Goal: Find specific page/section: Locate a particular part of the current website

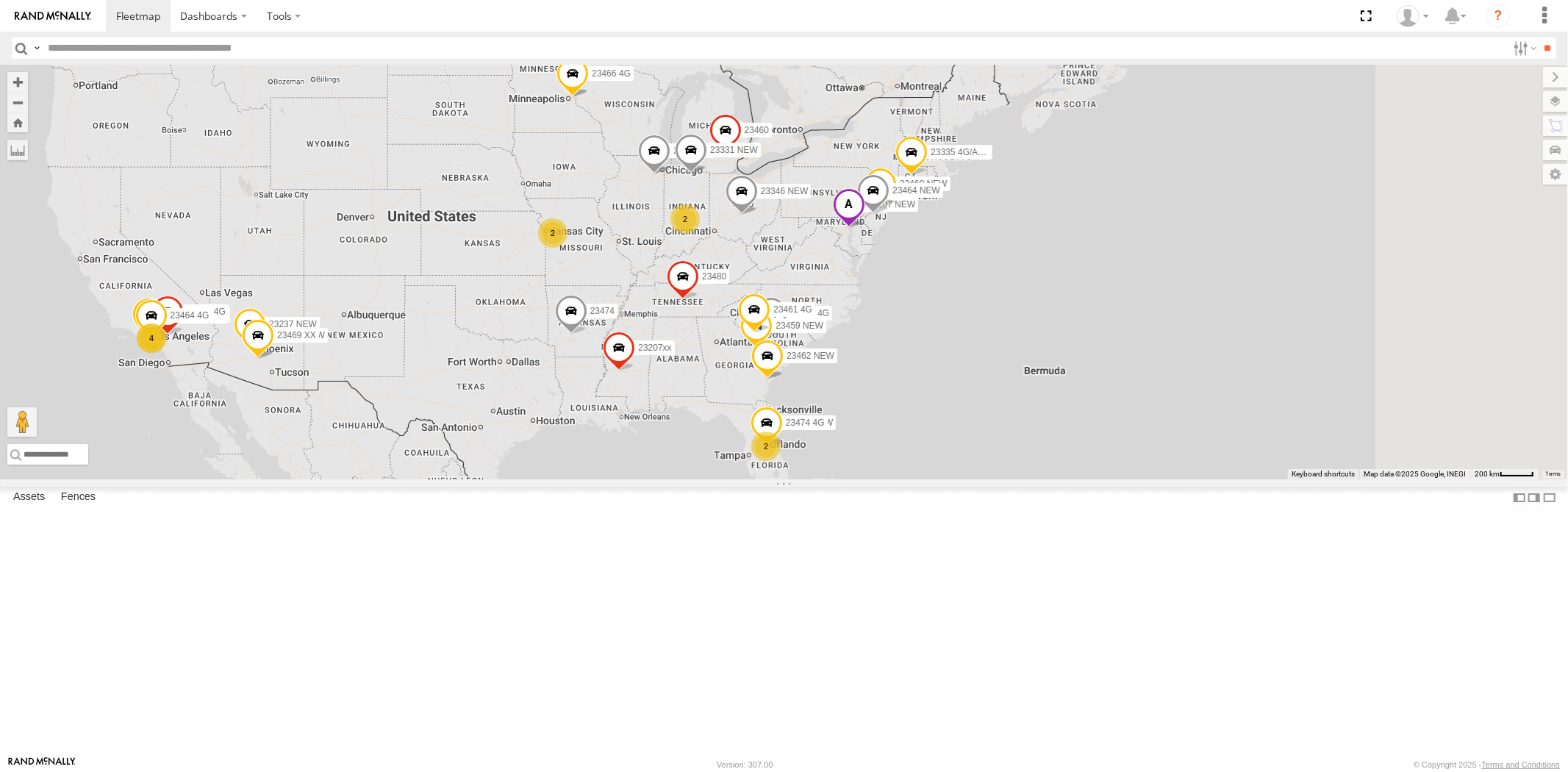
drag, startPoint x: 0, startPoint y: 0, endPoint x: 861, endPoint y: 388, distance: 944.4
click at [856, 388] on div "23159 NEW 23333 4G 23335 4G/Bad 2 23331 NEW 23331 23459 23462 4G 23333 23207 NE…" at bounding box center [784, 272] width 1568 height 415
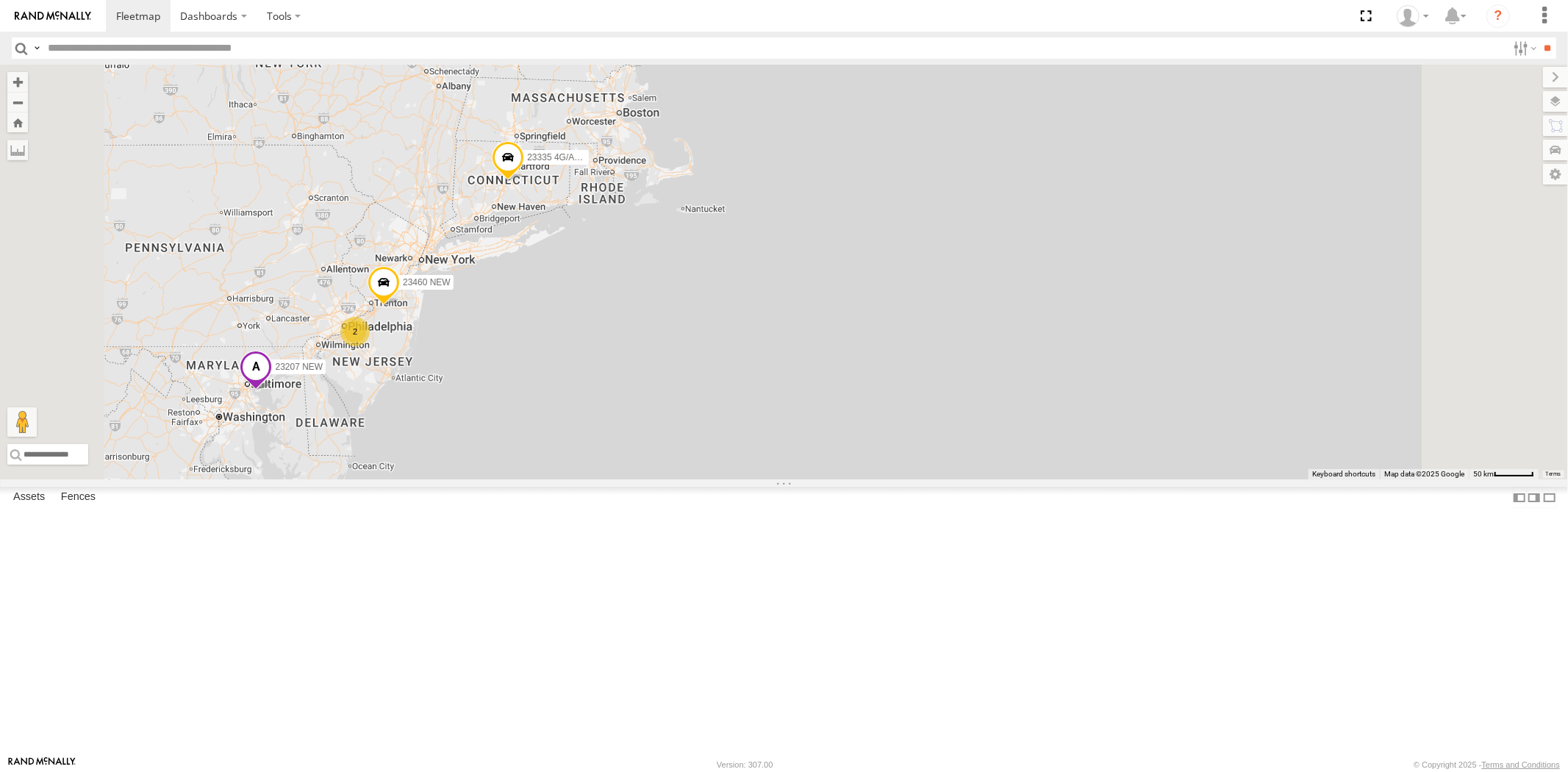
click at [924, 377] on div "23159 NEW 23333 4G 23335 4G/Bad 23462 4G 23333 23207 NEW 23207xx 23237 NEW 2345…" at bounding box center [784, 272] width 1568 height 415
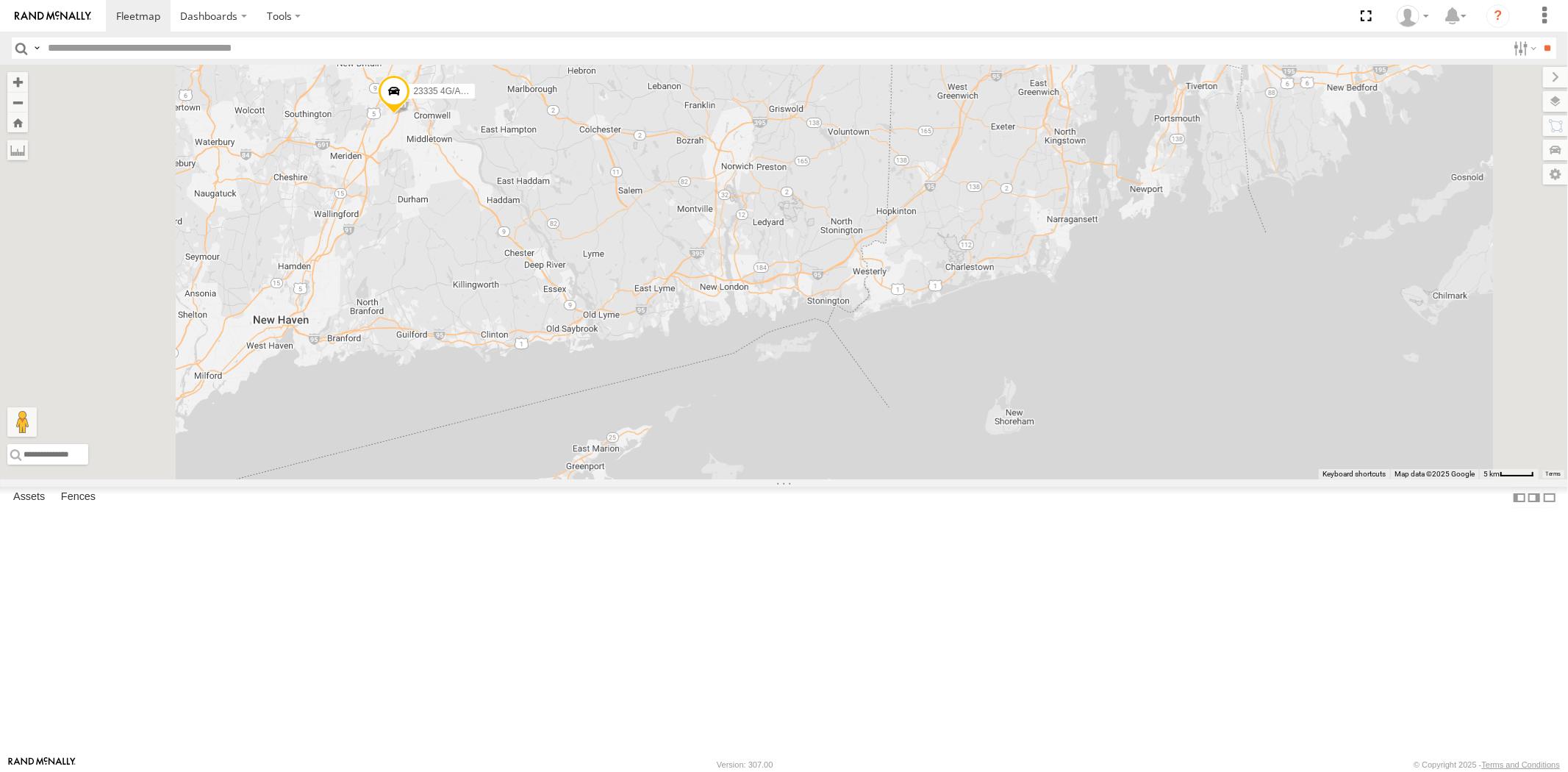
drag, startPoint x: 602, startPoint y: 307, endPoint x: 744, endPoint y: 403, distance: 171.4
click at [744, 403] on div "23159 NEW 23333 4G 23335 4G/Bad 23462 4G 23333 23207 NEW 23207xx 23237 NEW 2345…" at bounding box center [784, 272] width 1568 height 415
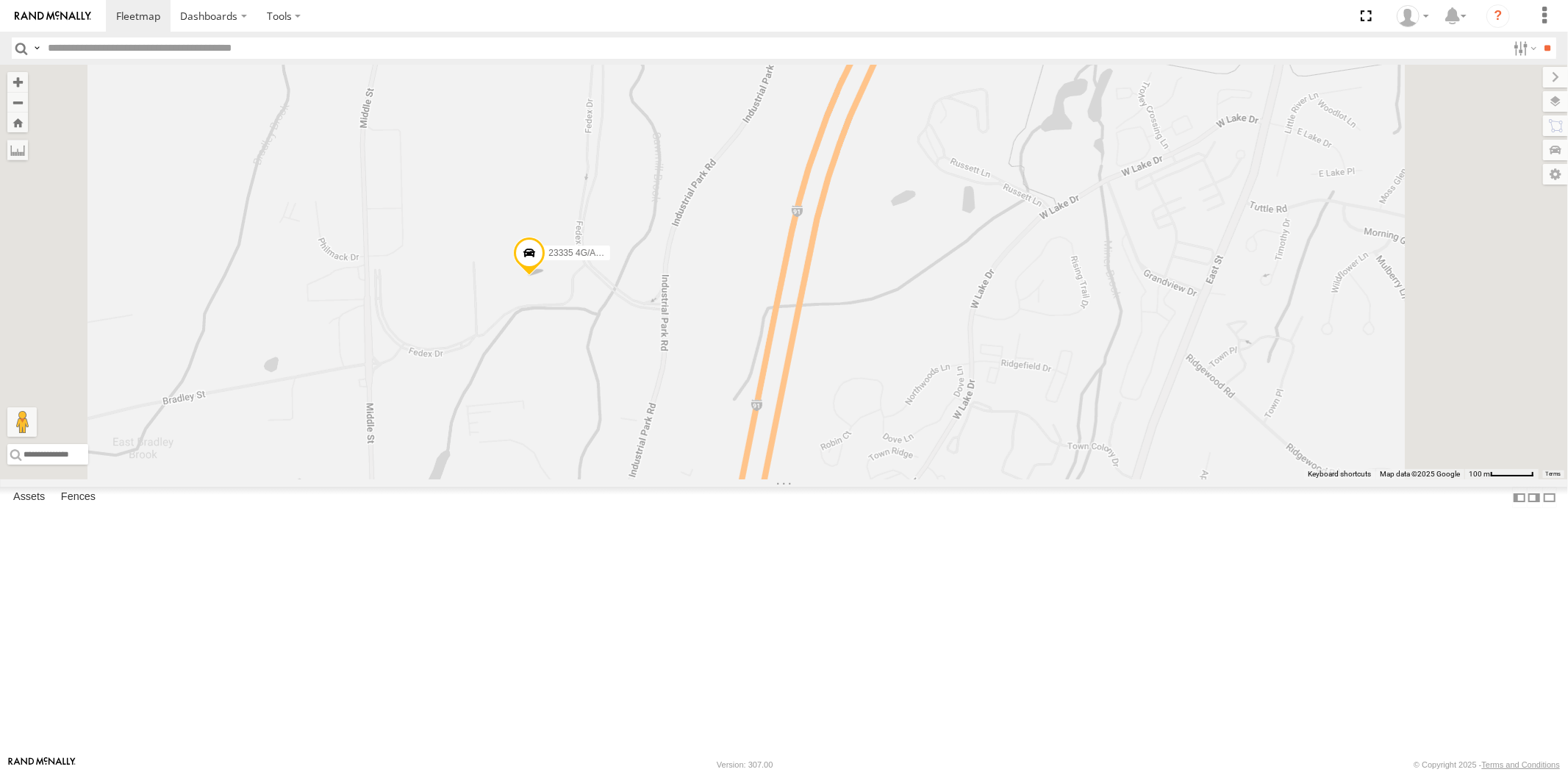
drag, startPoint x: 725, startPoint y: 309, endPoint x: 707, endPoint y: 511, distance: 202.8
click at [706, 479] on div "23159 NEW 23333 4G 23335 4G/Bad 23462 4G 23333 23207 NEW 23207xx 23237 NEW 2345…" at bounding box center [784, 272] width 1568 height 415
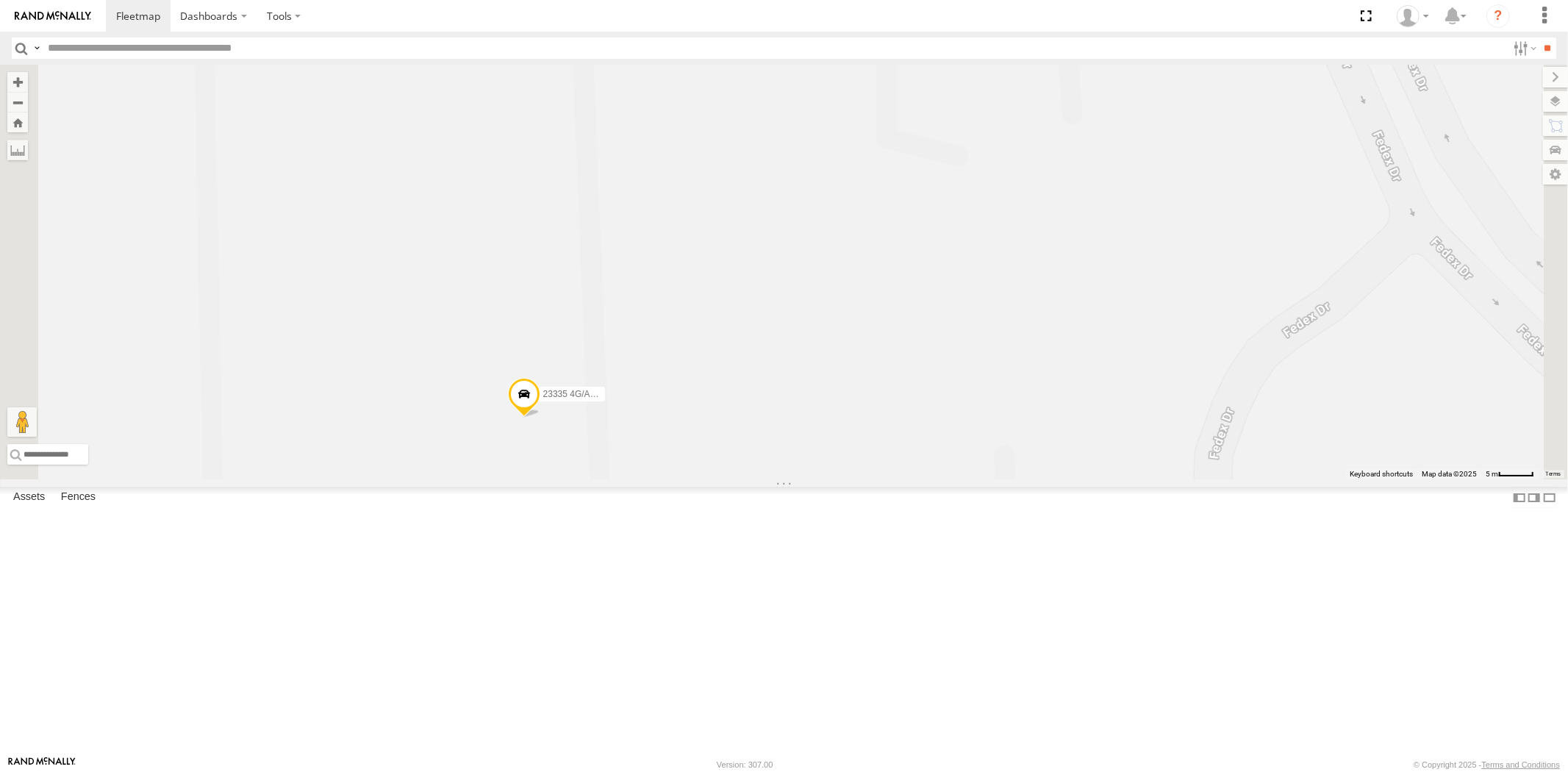
click at [539, 418] on span at bounding box center [523, 398] width 33 height 40
drag, startPoint x: 658, startPoint y: 433, endPoint x: 693, endPoint y: 434, distance: 35.0
click at [582, 322] on div "23335 4G/Active All Assets" at bounding box center [508, 303] width 147 height 35
copy div "23335"
click at [860, 417] on div "23159 NEW 23333 4G 23335 4G/Bad 23462 4G 23333 23207 NEW 23207xx 23237 NEW 2345…" at bounding box center [784, 272] width 1568 height 415
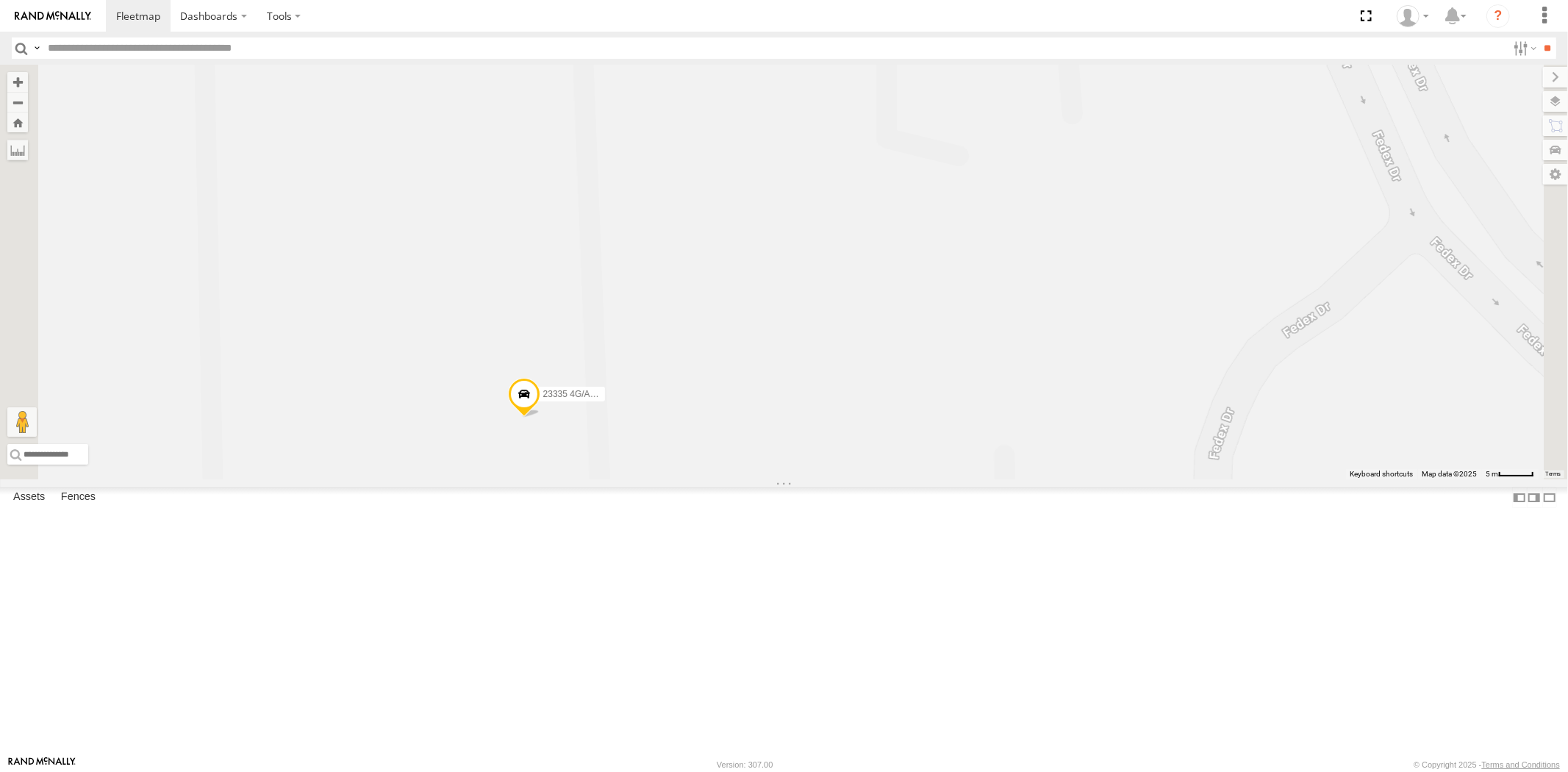
drag, startPoint x: 708, startPoint y: 534, endPoint x: 730, endPoint y: 543, distance: 23.8
click at [416, 543] on label "Mark Location" at bounding box center [378, 543] width 75 height 17
click at [540, 395] on span at bounding box center [524, 374] width 33 height 40
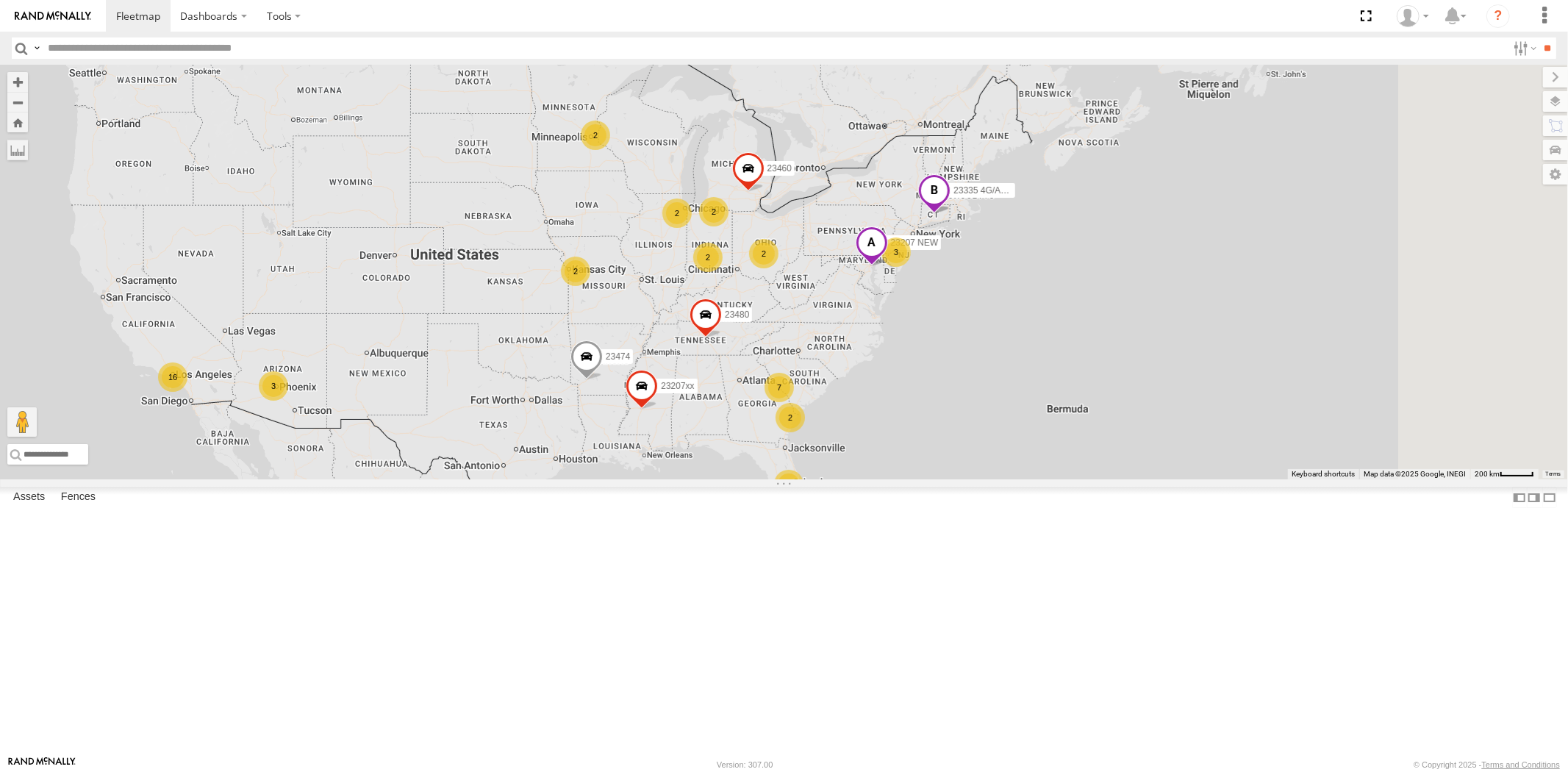
drag, startPoint x: 938, startPoint y: 318, endPoint x: 711, endPoint y: 356, distance: 230.2
click at [711, 356] on div "5 2 16 2 7 23207 NEW 2 23207xx 3 2 2 3 2 23460 23480 23474 2 23335 4G/Active" at bounding box center [784, 272] width 1568 height 415
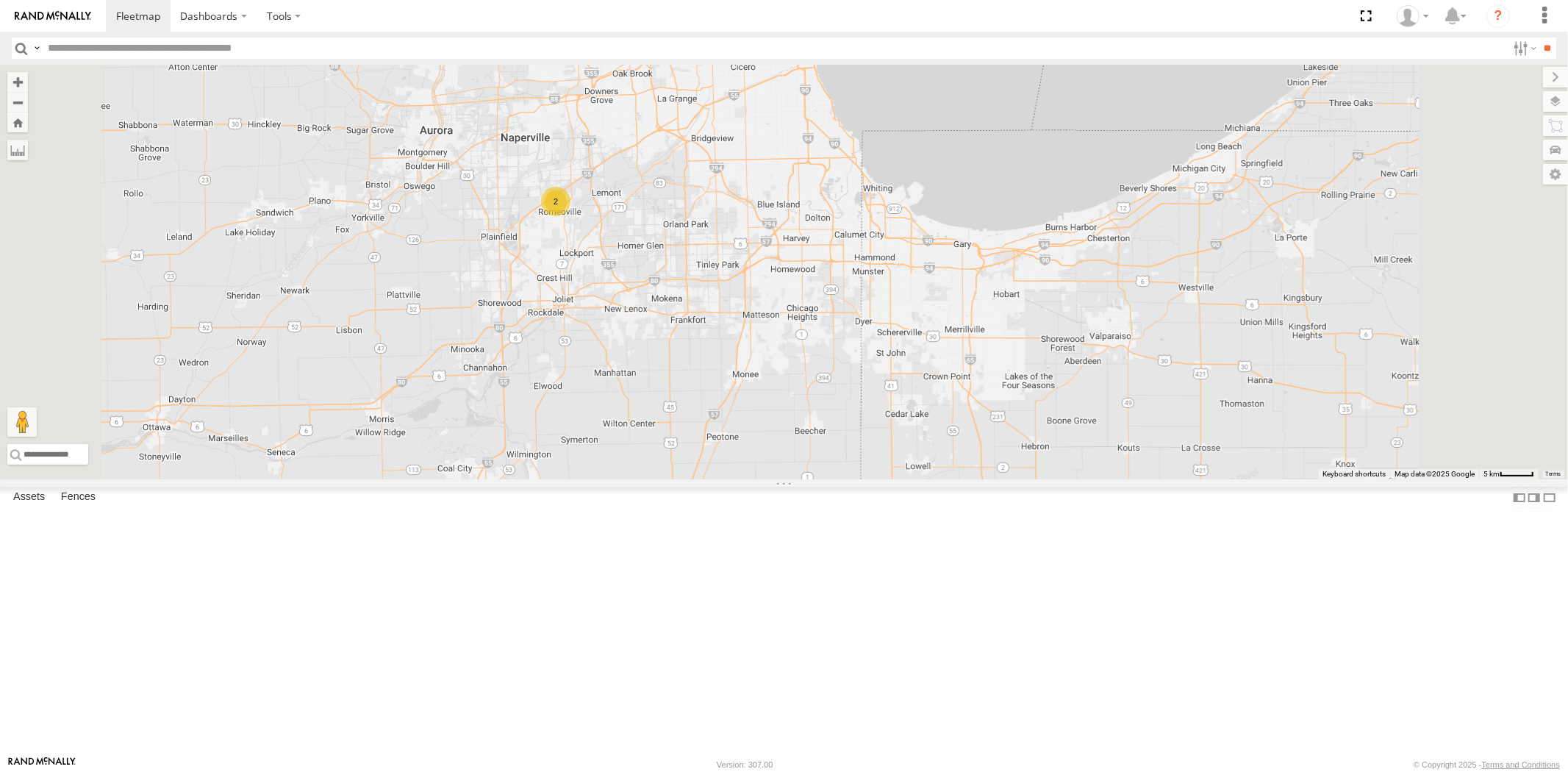
drag, startPoint x: 827, startPoint y: 321, endPoint x: 754, endPoint y: 431, distance: 132.0
click at [754, 431] on div "23207 NEW 23207xx 23460 23480 23474 23335 4G/Active 2" at bounding box center [784, 272] width 1568 height 415
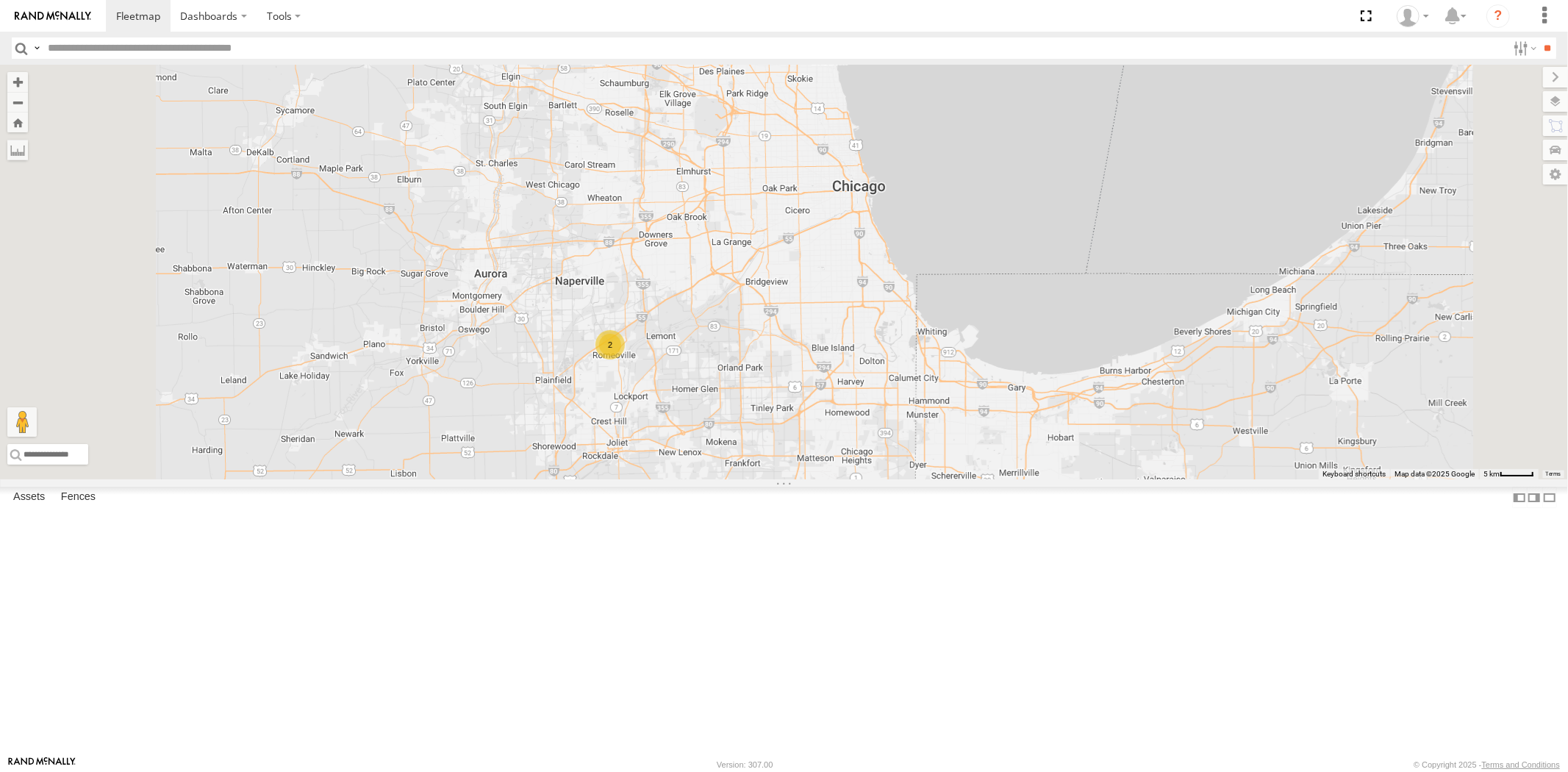
drag, startPoint x: 832, startPoint y: 327, endPoint x: 897, endPoint y: 457, distance: 145.3
click at [897, 457] on div "23207 NEW 23207xx 23460 23480 23474 23335 4G/Active 2" at bounding box center [784, 272] width 1568 height 415
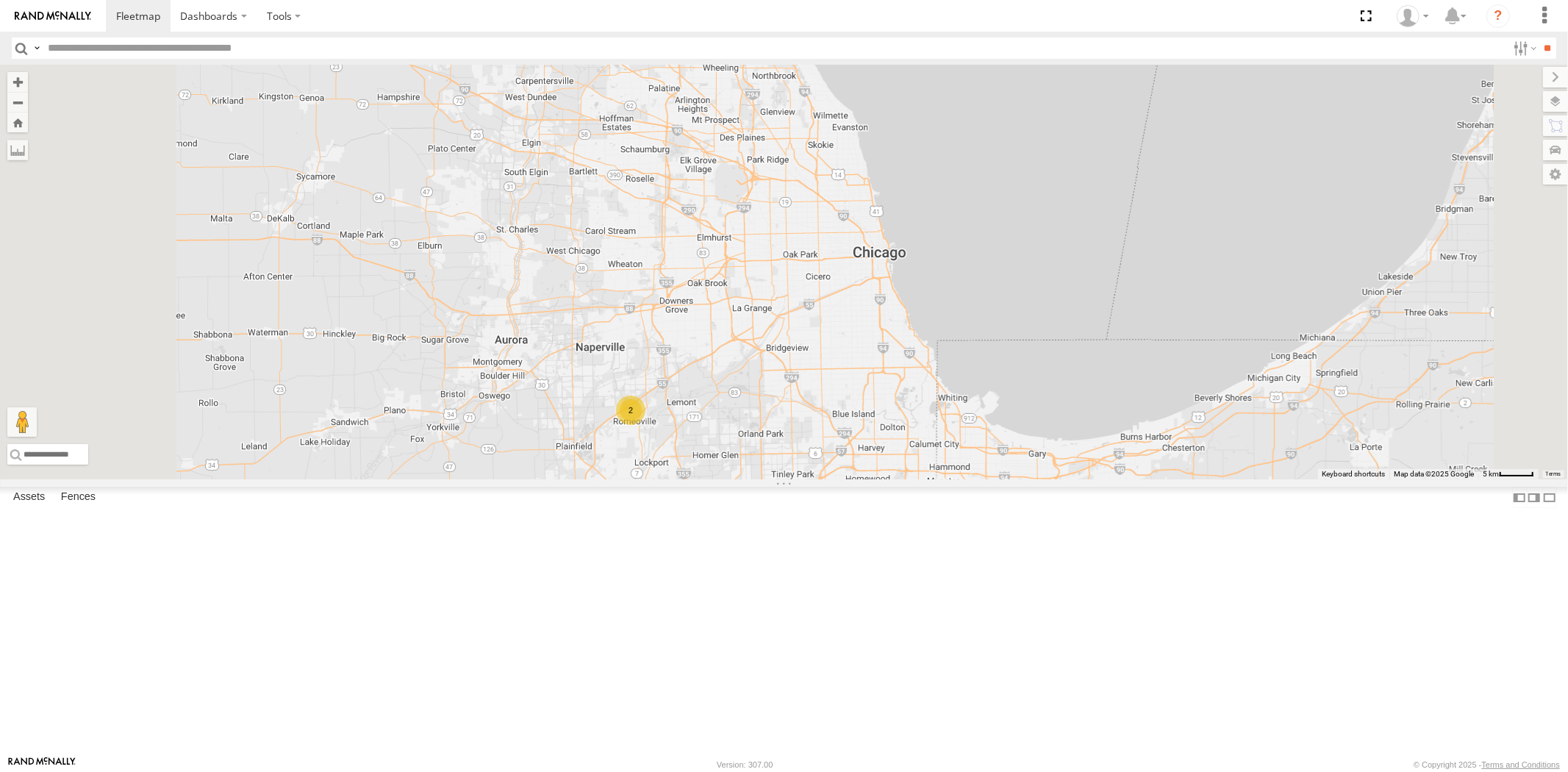
drag, startPoint x: 831, startPoint y: 346, endPoint x: 851, endPoint y: 412, distance: 69.0
click at [851, 412] on div "23207 NEW 23207xx 23460 23480 23474 23335 4G/Active 2" at bounding box center [784, 272] width 1568 height 415
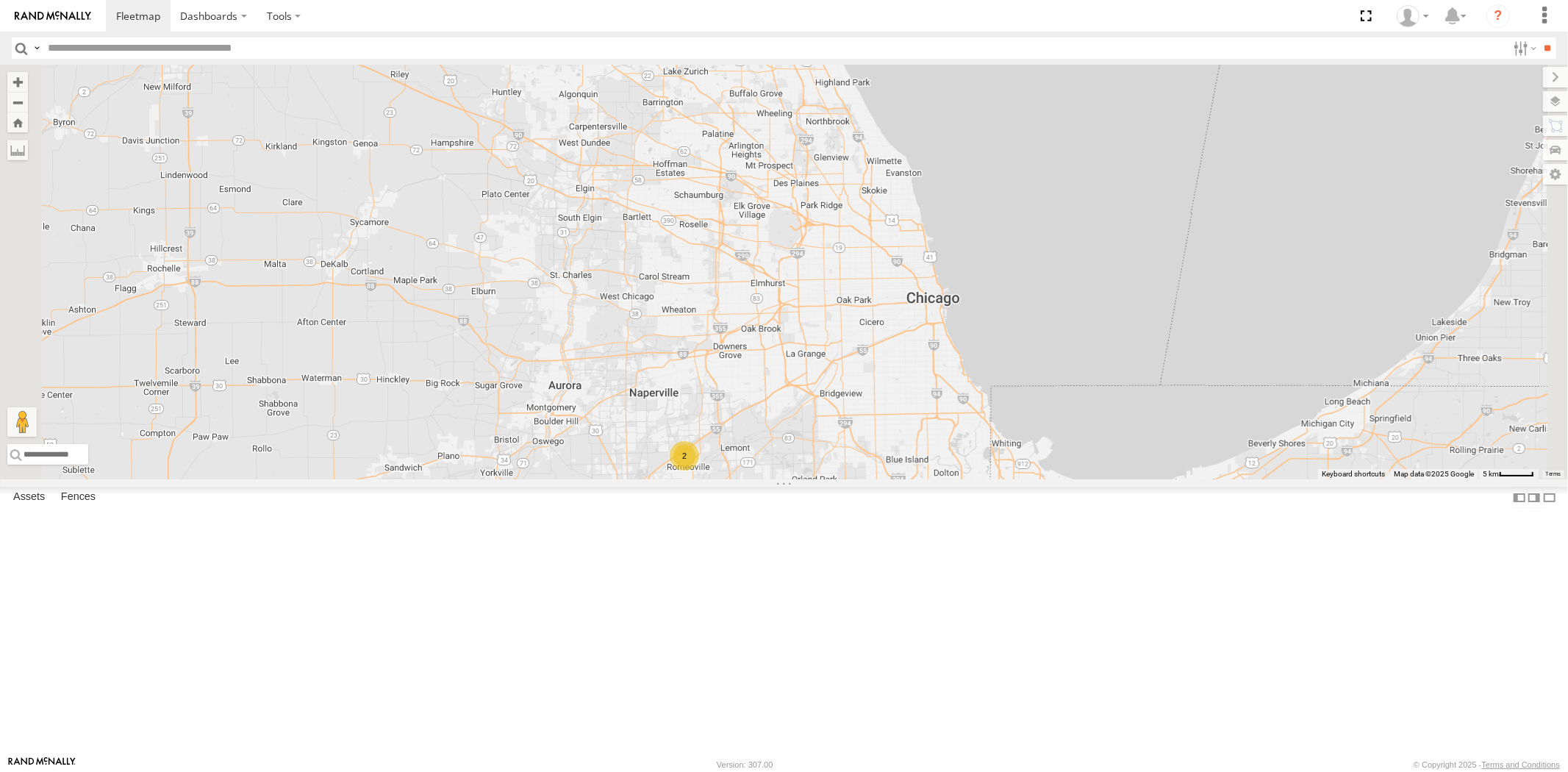
drag, startPoint x: 782, startPoint y: 377, endPoint x: 839, endPoint y: 424, distance: 73.9
click at [839, 424] on div "23207 NEW 23207xx 23460 23480 23474 23335 4G/Active 2" at bounding box center [784, 272] width 1568 height 415
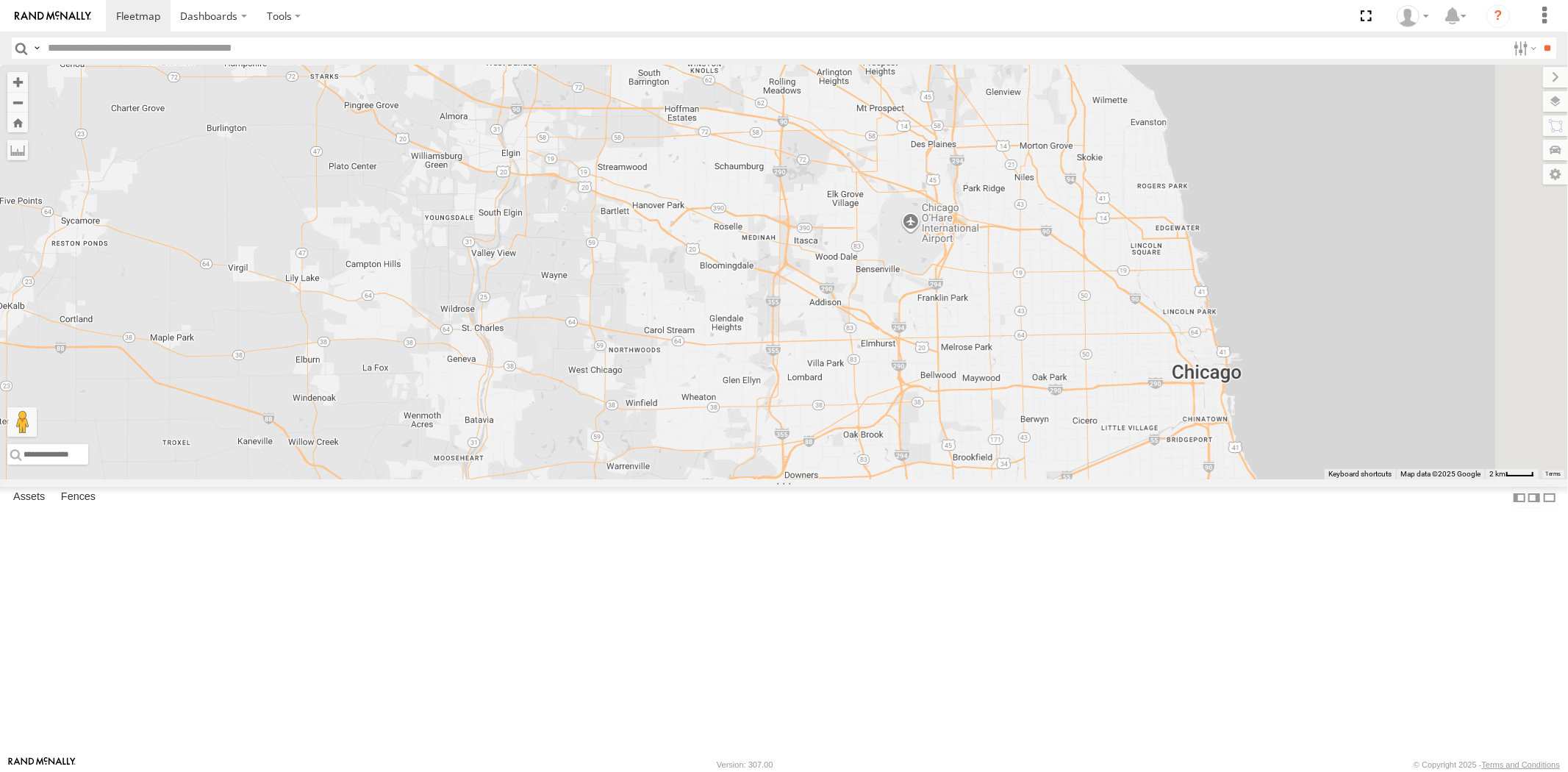
drag, startPoint x: 777, startPoint y: 394, endPoint x: 723, endPoint y: 446, distance: 75.0
click at [723, 446] on div "23207 NEW 23207xx 23460 23480 23474 23335 4G/Active" at bounding box center [784, 272] width 1568 height 415
